Goal: Task Accomplishment & Management: Manage account settings

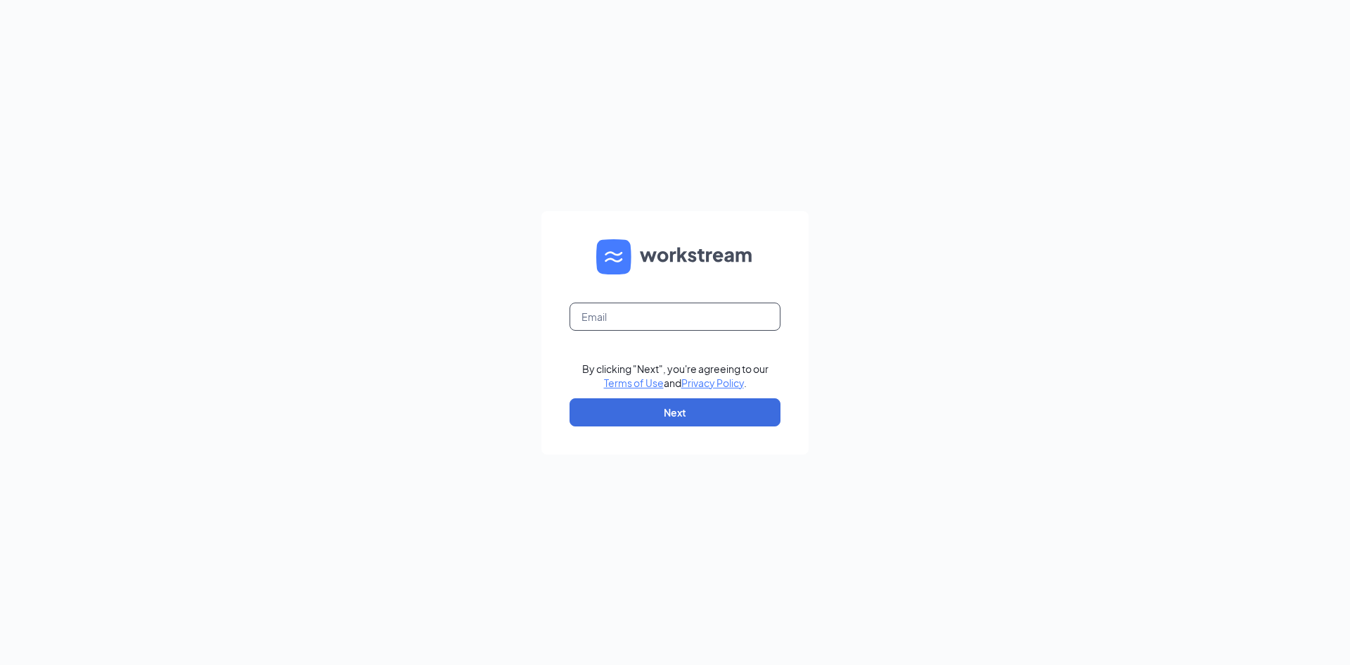
click at [606, 310] on input "text" at bounding box center [675, 316] width 211 height 28
type input "[DOMAIN_NAME][EMAIL_ADDRESS][DOMAIN_NAME]"
click at [660, 416] on button "Next" at bounding box center [675, 412] width 211 height 28
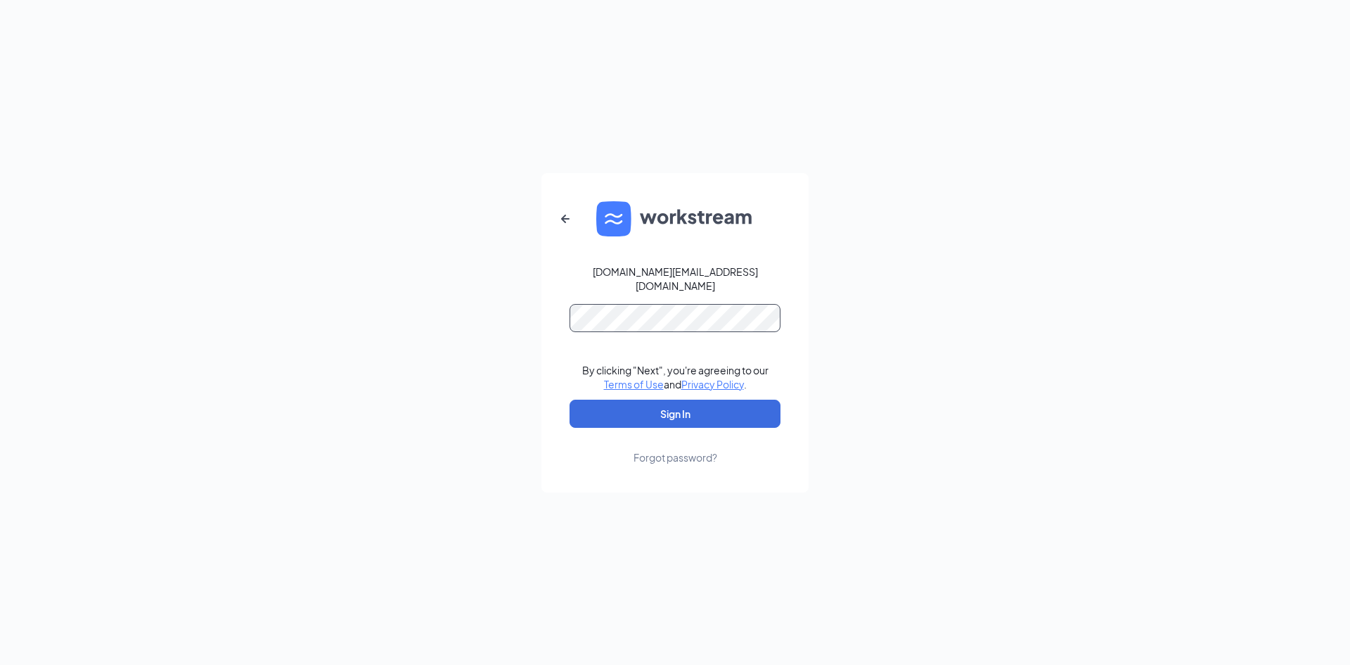
click at [570, 399] on button "Sign In" at bounding box center [675, 413] width 211 height 28
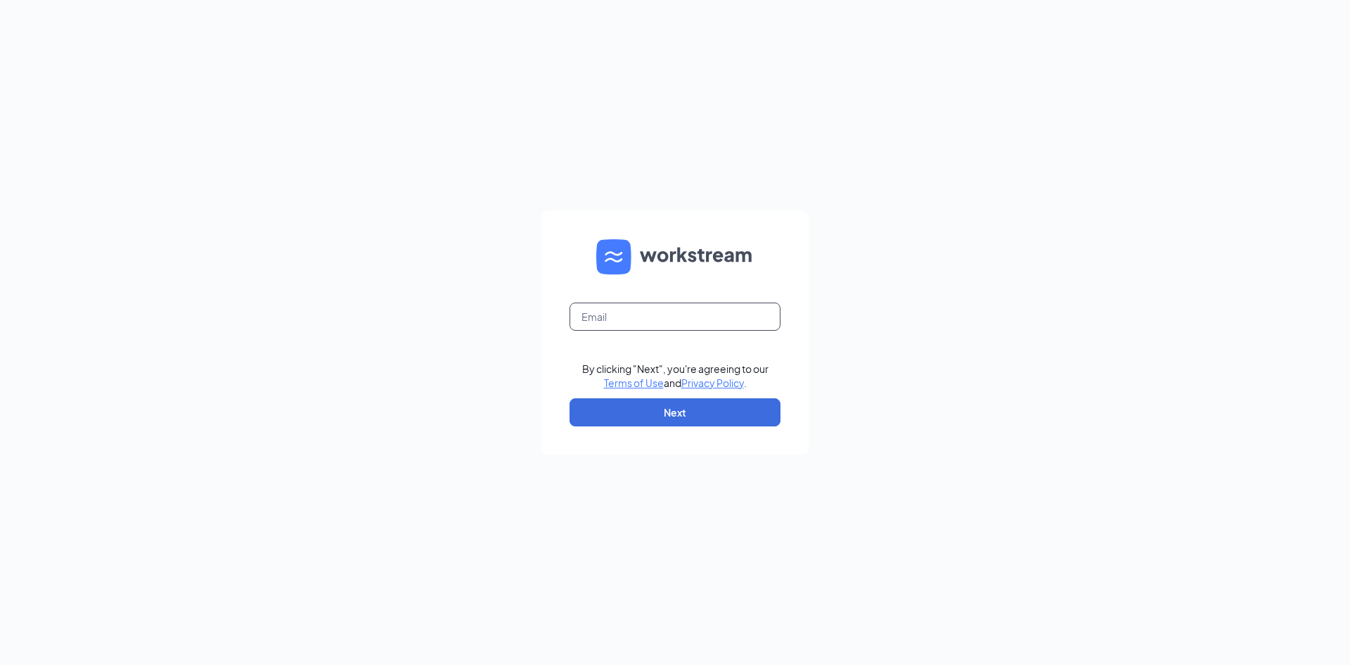
click at [666, 324] on input "text" at bounding box center [675, 316] width 211 height 28
type input "[DOMAIN_NAME][EMAIL_ADDRESS][DOMAIN_NAME]"
click at [682, 409] on button "Next" at bounding box center [675, 412] width 211 height 28
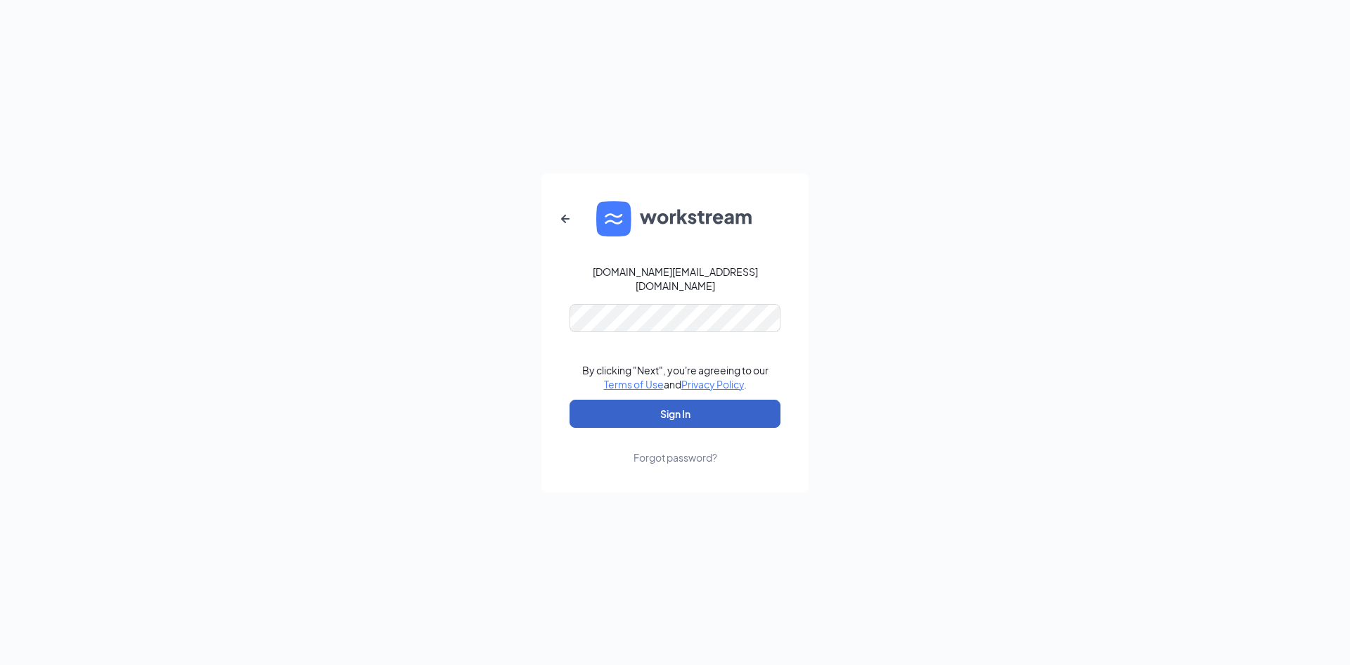
click at [667, 406] on button "Sign In" at bounding box center [675, 413] width 211 height 28
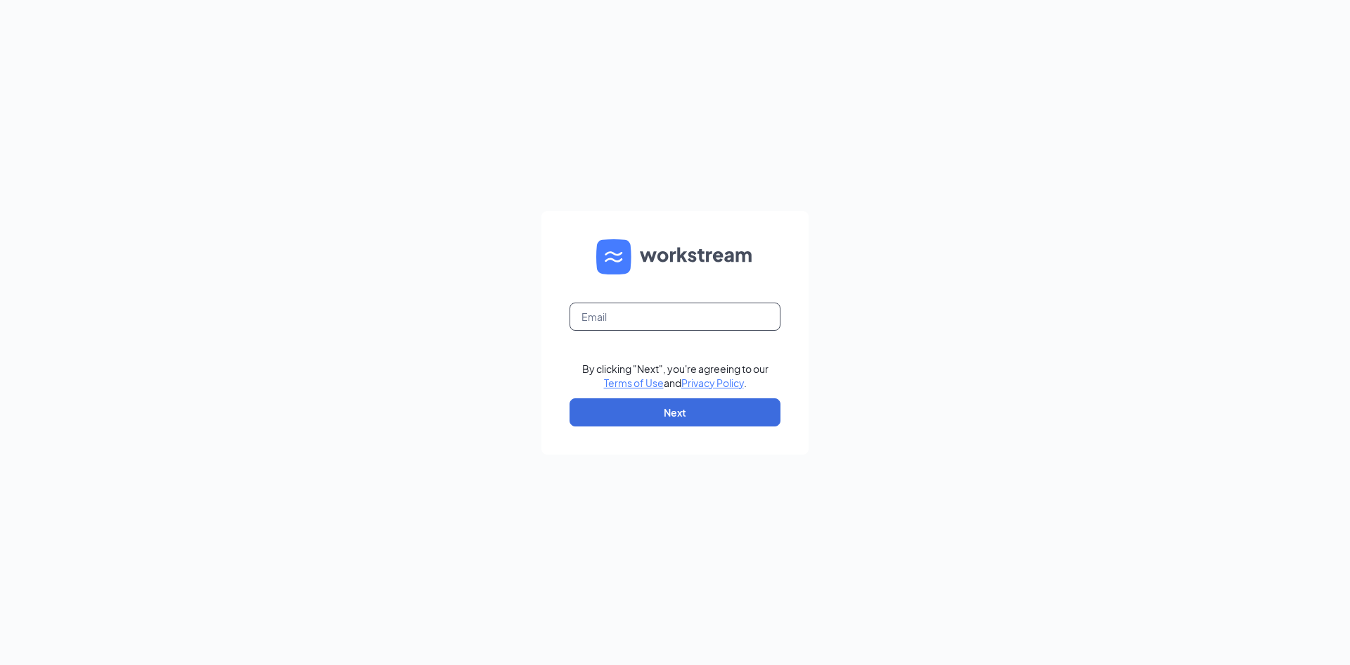
click at [632, 321] on input "text" at bounding box center [675, 316] width 211 height 28
type input "[DOMAIN_NAME][EMAIL_ADDRESS][DOMAIN_NAME]"
click at [697, 407] on button "Next" at bounding box center [675, 412] width 211 height 28
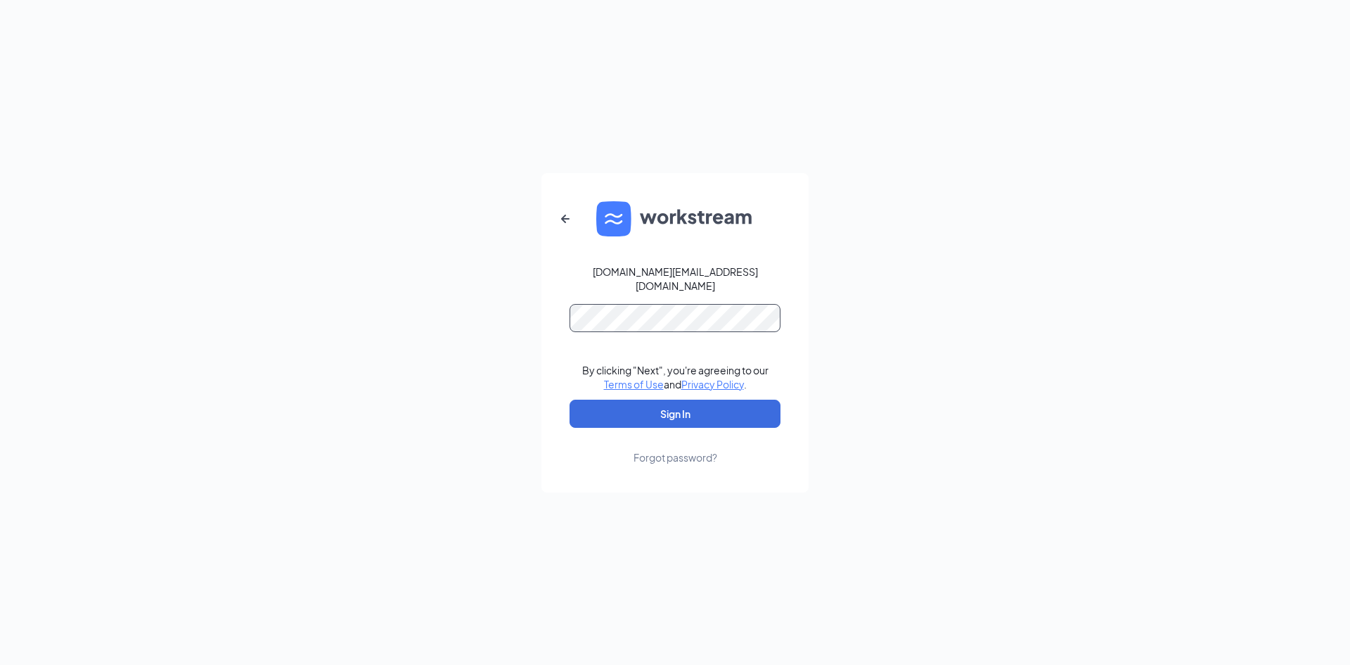
click at [570, 399] on button "Sign In" at bounding box center [675, 413] width 211 height 28
